Goal: Book appointment/travel/reservation

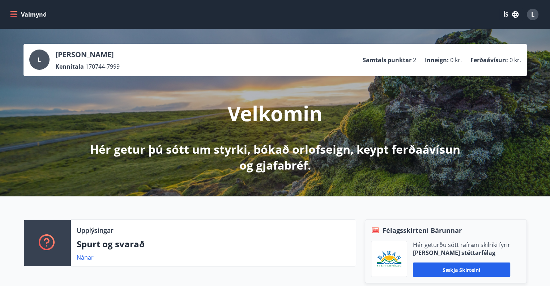
click at [16, 12] on icon "menu" at bounding box center [13, 14] width 7 height 7
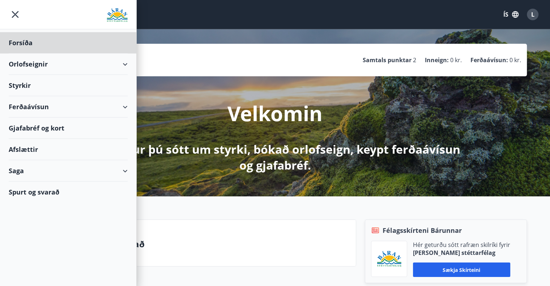
click at [26, 88] on div "Styrkir" at bounding box center [68, 85] width 119 height 21
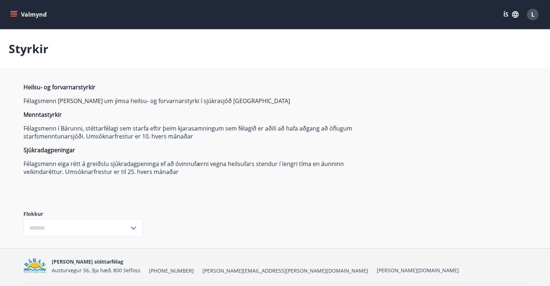
type input "***"
click at [9, 15] on button "Valmynd" at bounding box center [29, 14] width 41 height 13
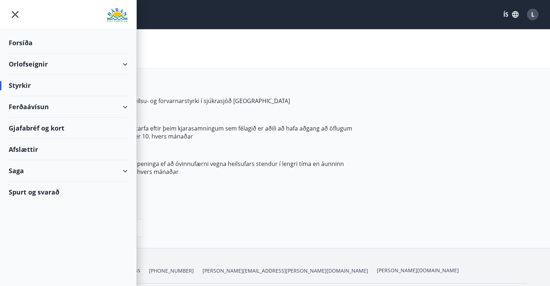
click at [127, 63] on div "Orlofseignir" at bounding box center [68, 64] width 119 height 21
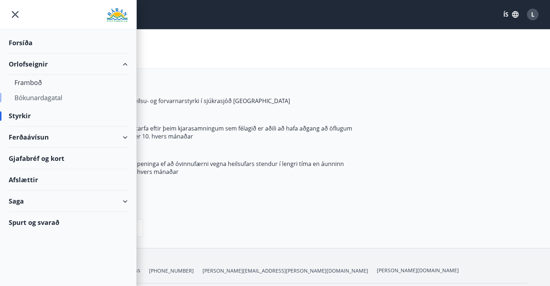
click at [47, 95] on div "Bókunardagatal" at bounding box center [67, 97] width 107 height 15
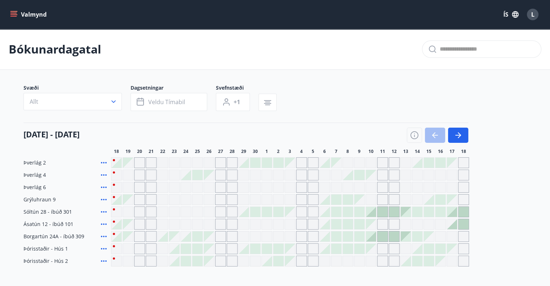
click at [162, 176] on div "Gráir dagar eru ekki bókanlegir" at bounding box center [162, 175] width 11 height 11
click at [533, 14] on span "L" at bounding box center [533, 14] width 3 height 8
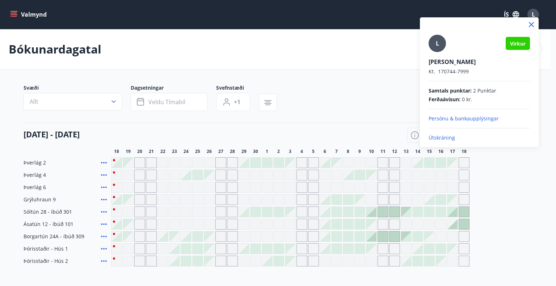
click at [437, 136] on p "Útskráning" at bounding box center [479, 137] width 101 height 7
